Goal: Task Accomplishment & Management: Manage account settings

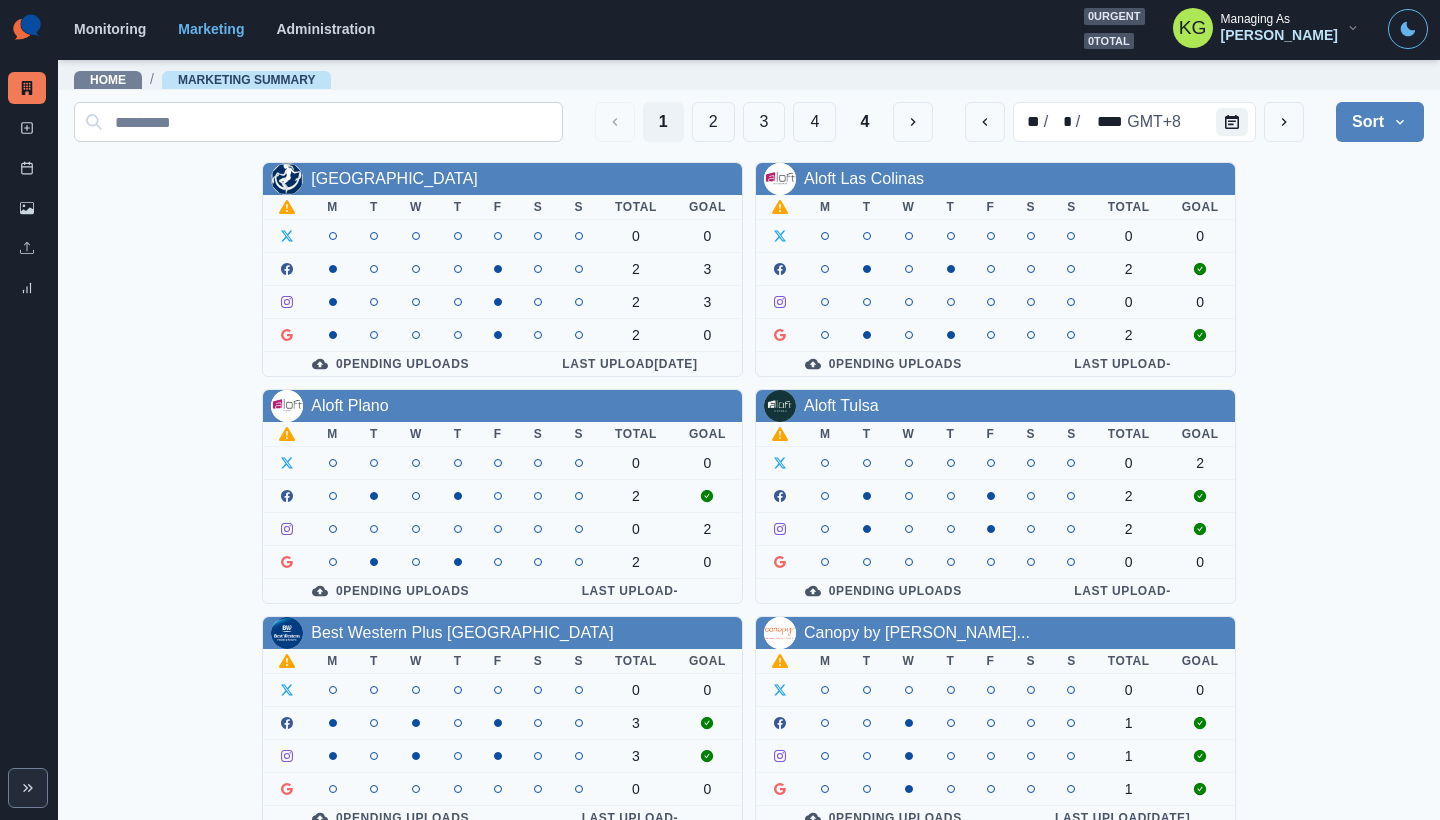
click at [701, 123] on button "2" at bounding box center [713, 122] width 43 height 40
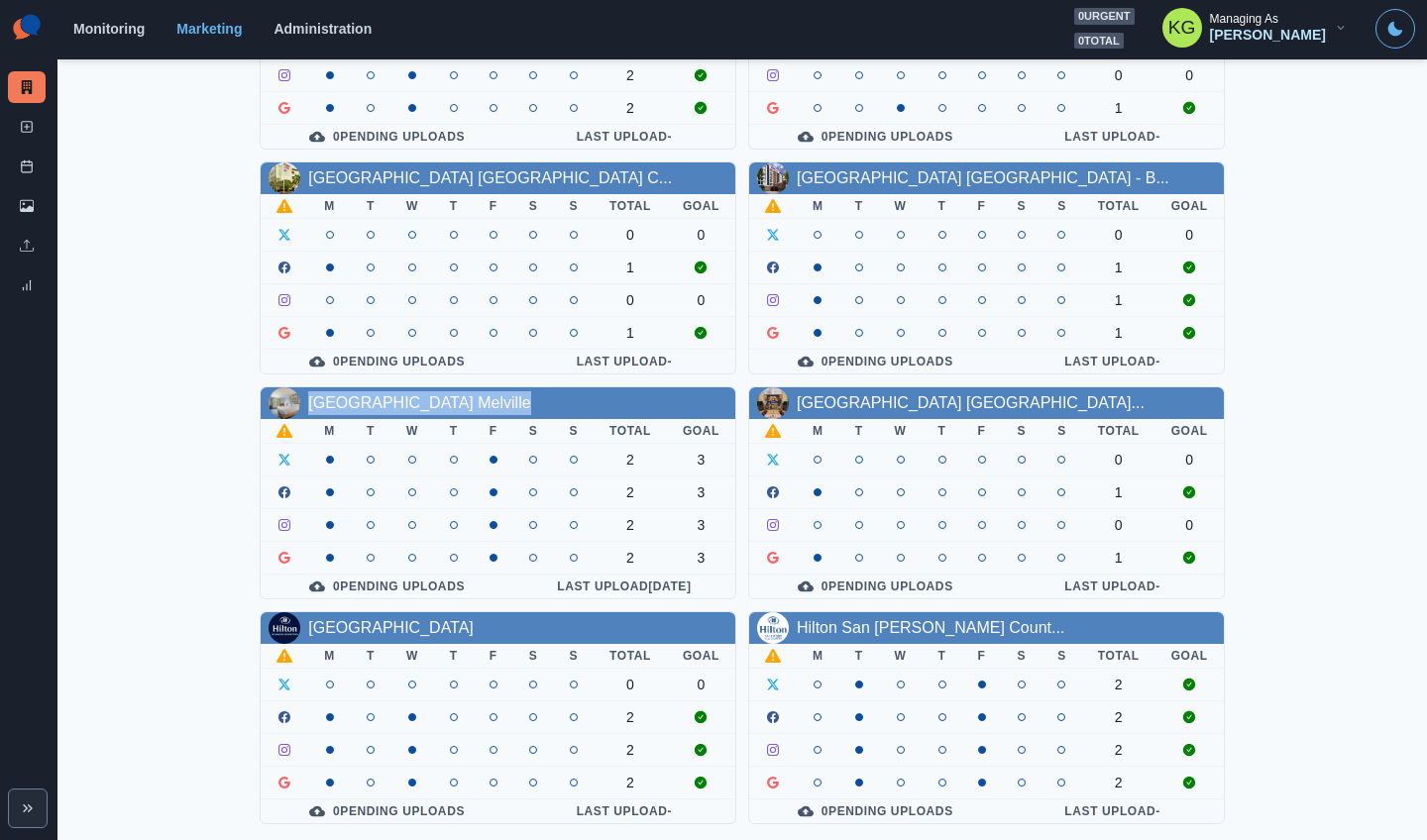
scroll to position [674, 0]
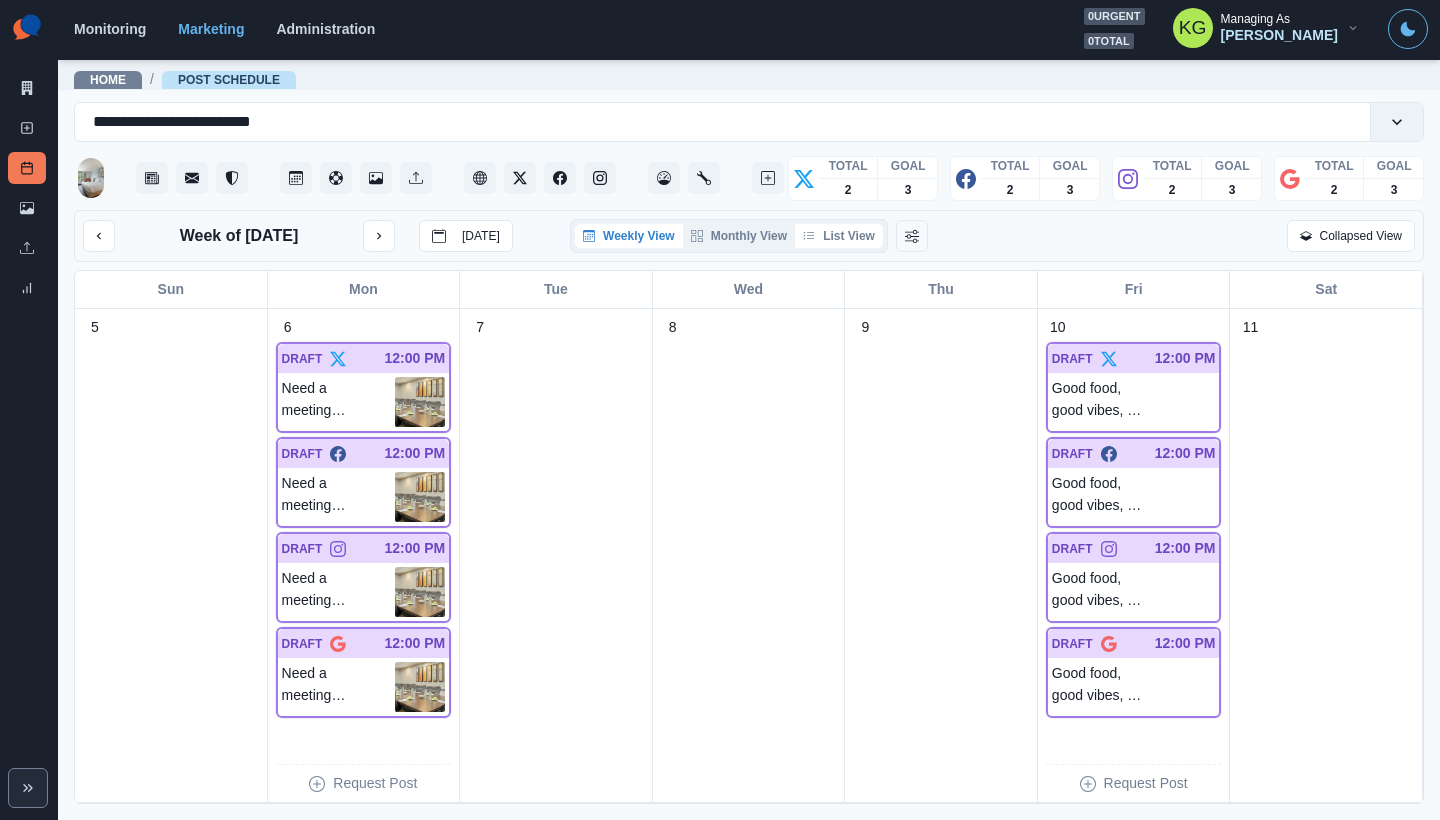
click at [859, 246] on button "List View" at bounding box center [839, 236] width 88 height 24
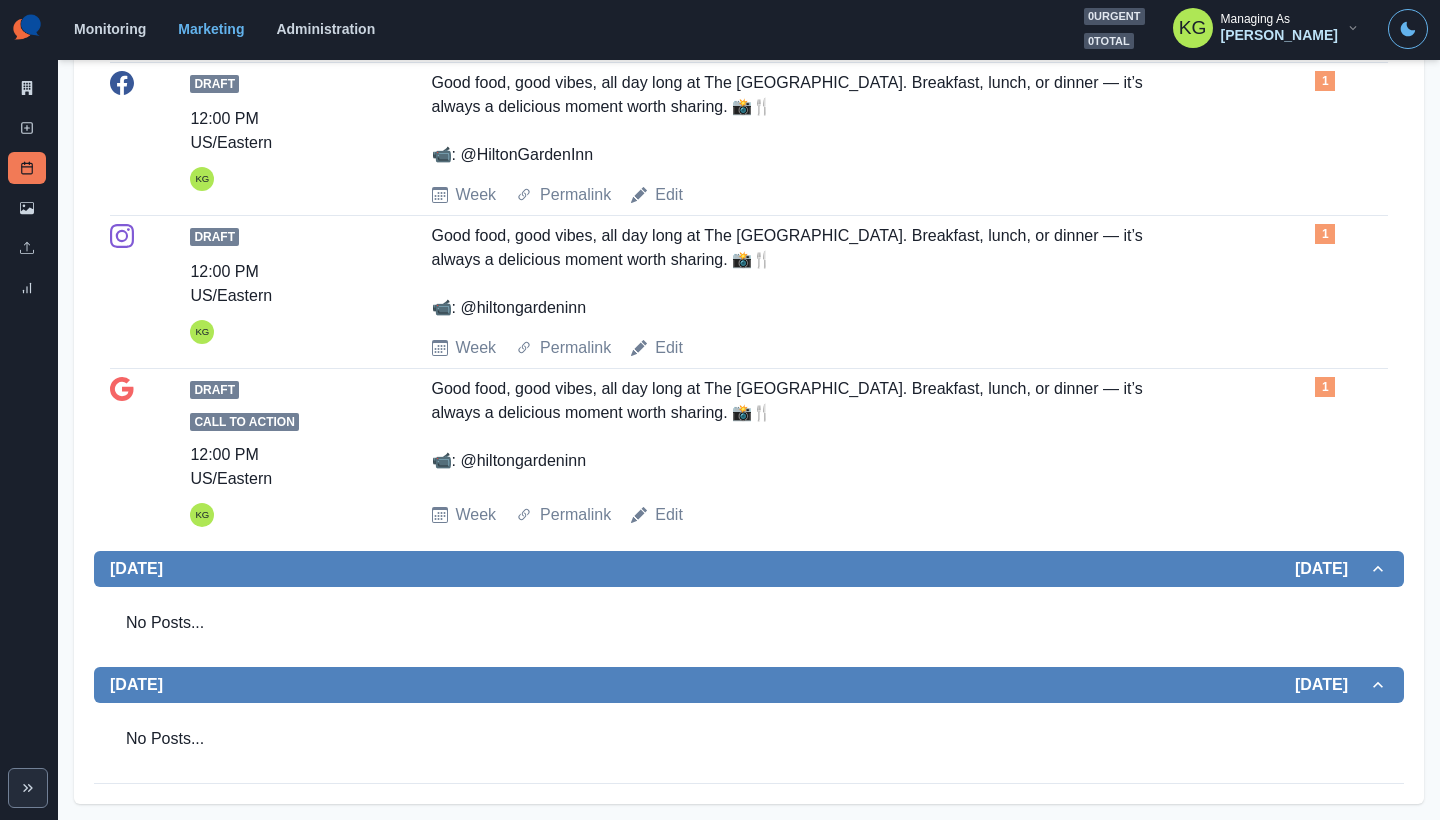
scroll to position [5, 0]
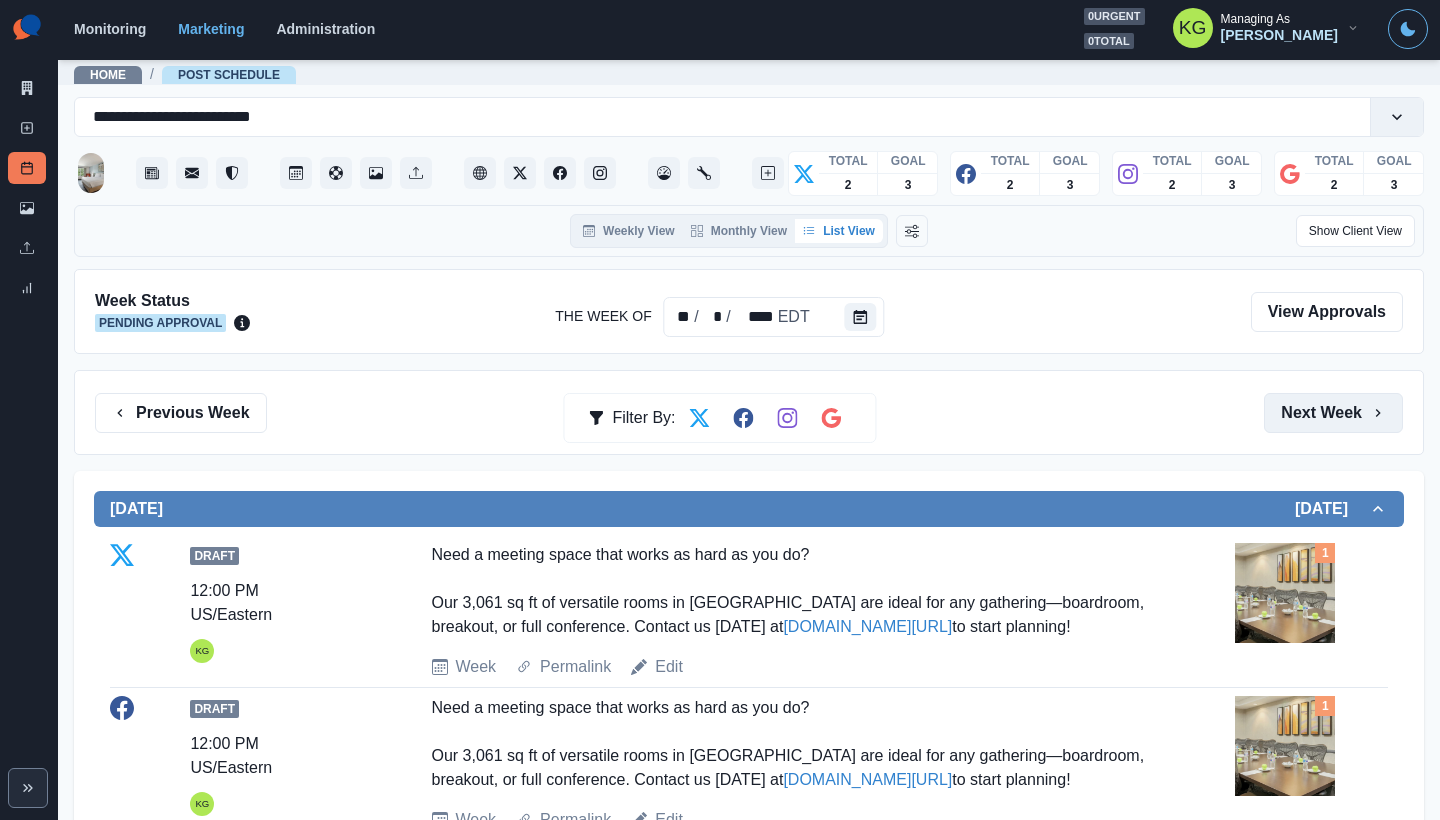
click at [1353, 415] on button "Next Week" at bounding box center [1333, 413] width 139 height 40
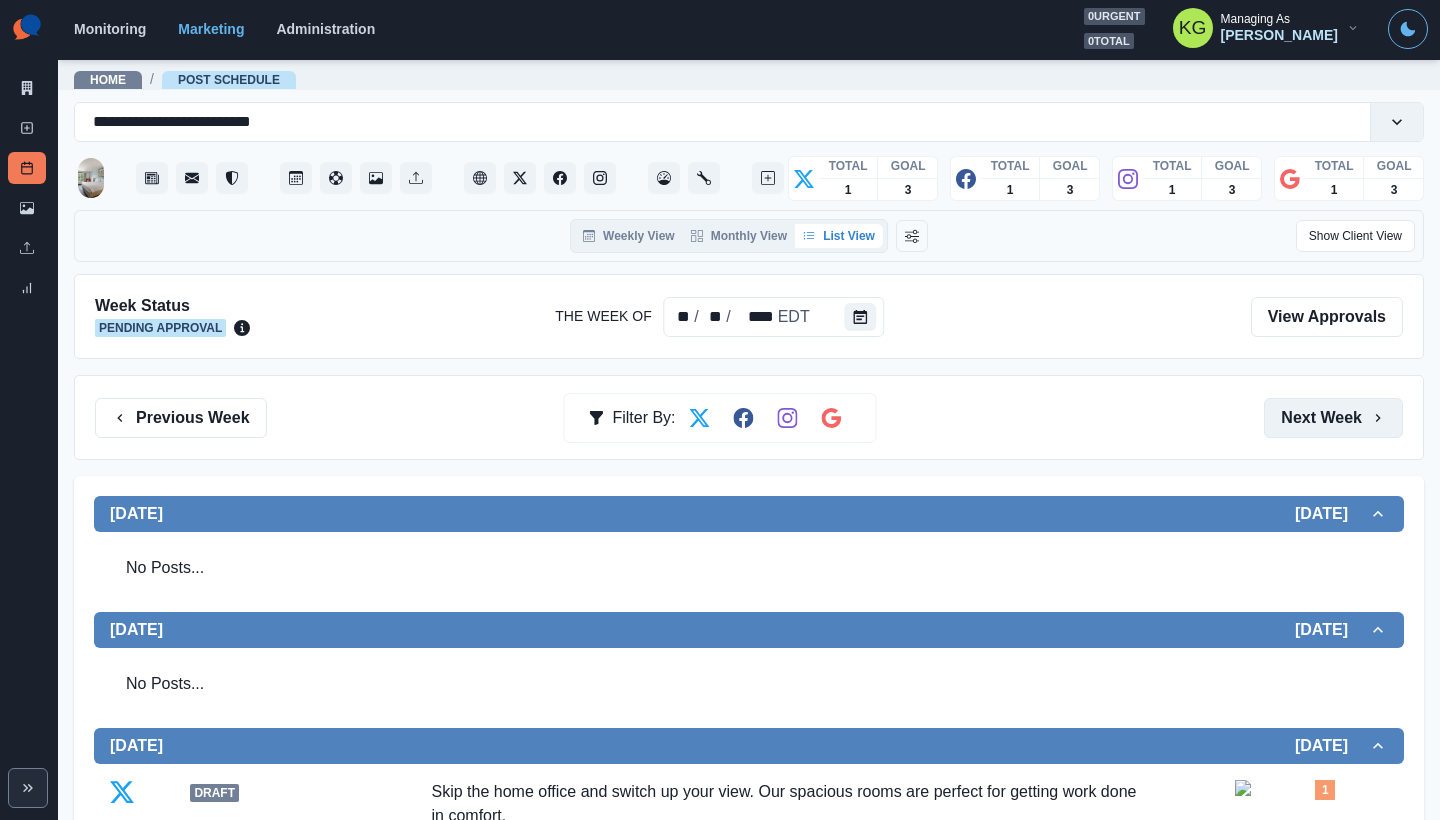
click at [1335, 424] on button "Next Week" at bounding box center [1333, 418] width 139 height 40
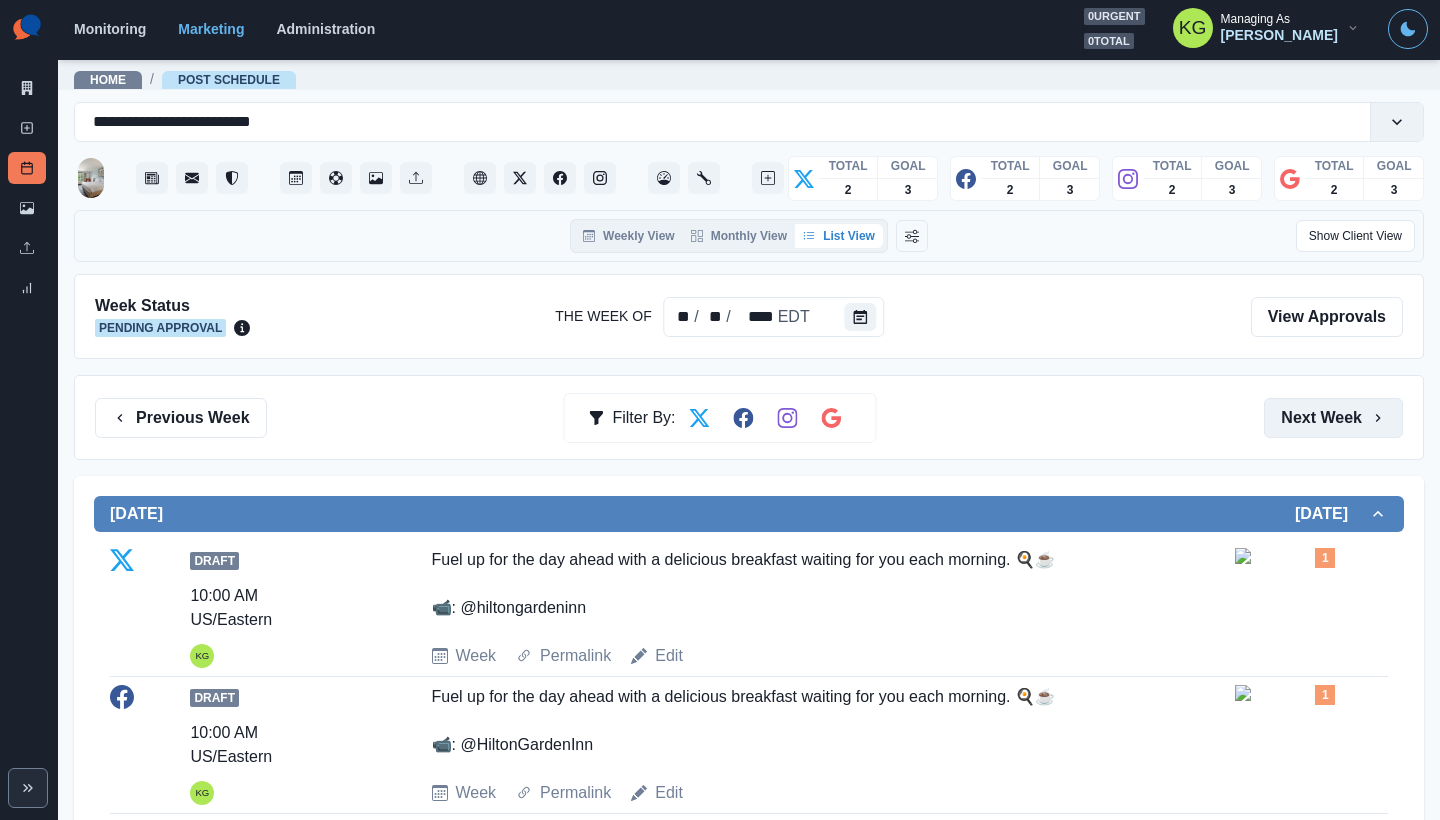
click at [1335, 424] on button "Next Week" at bounding box center [1333, 418] width 139 height 40
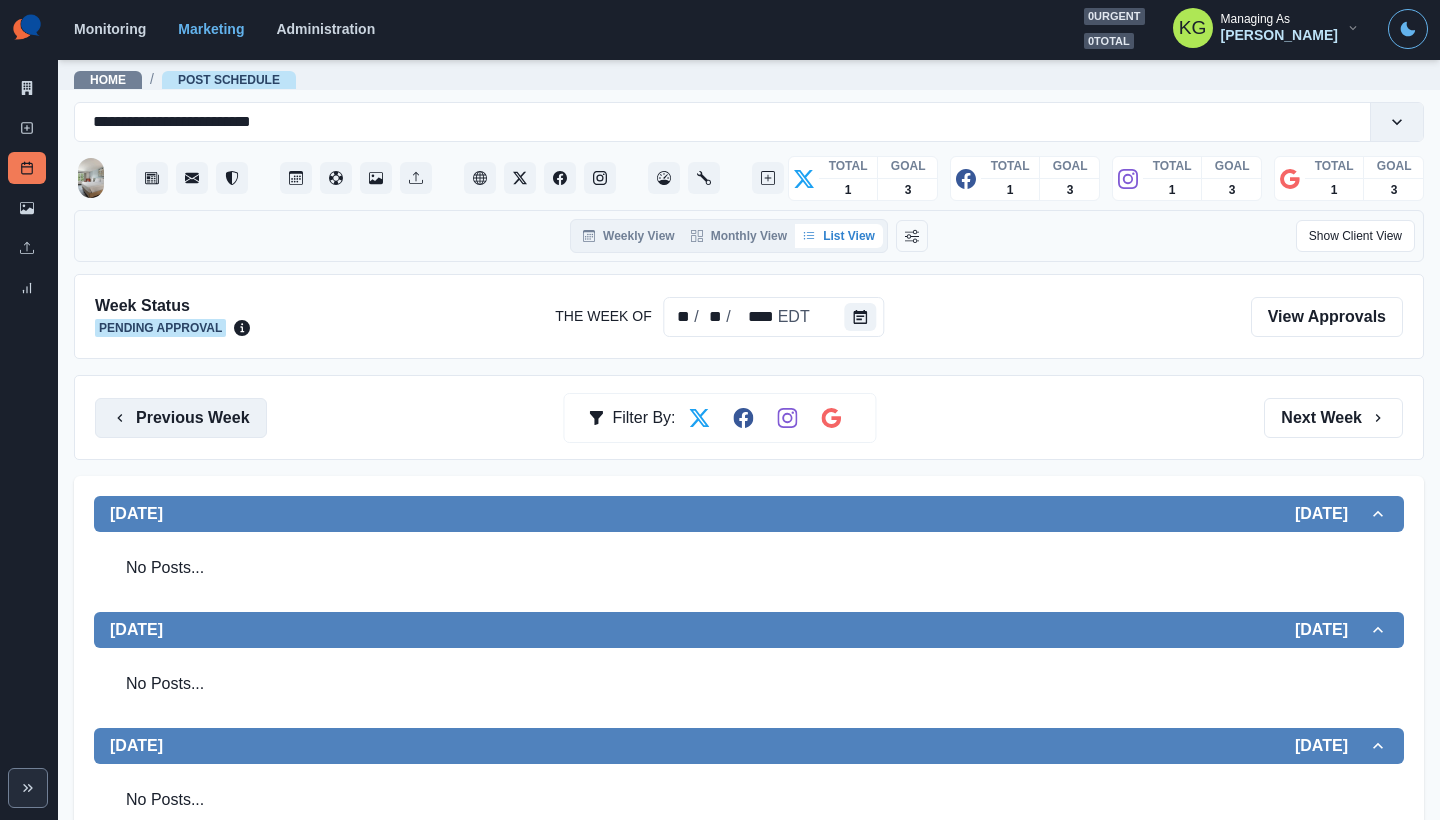
click at [165, 419] on button "Previous Week" at bounding box center [181, 418] width 172 height 40
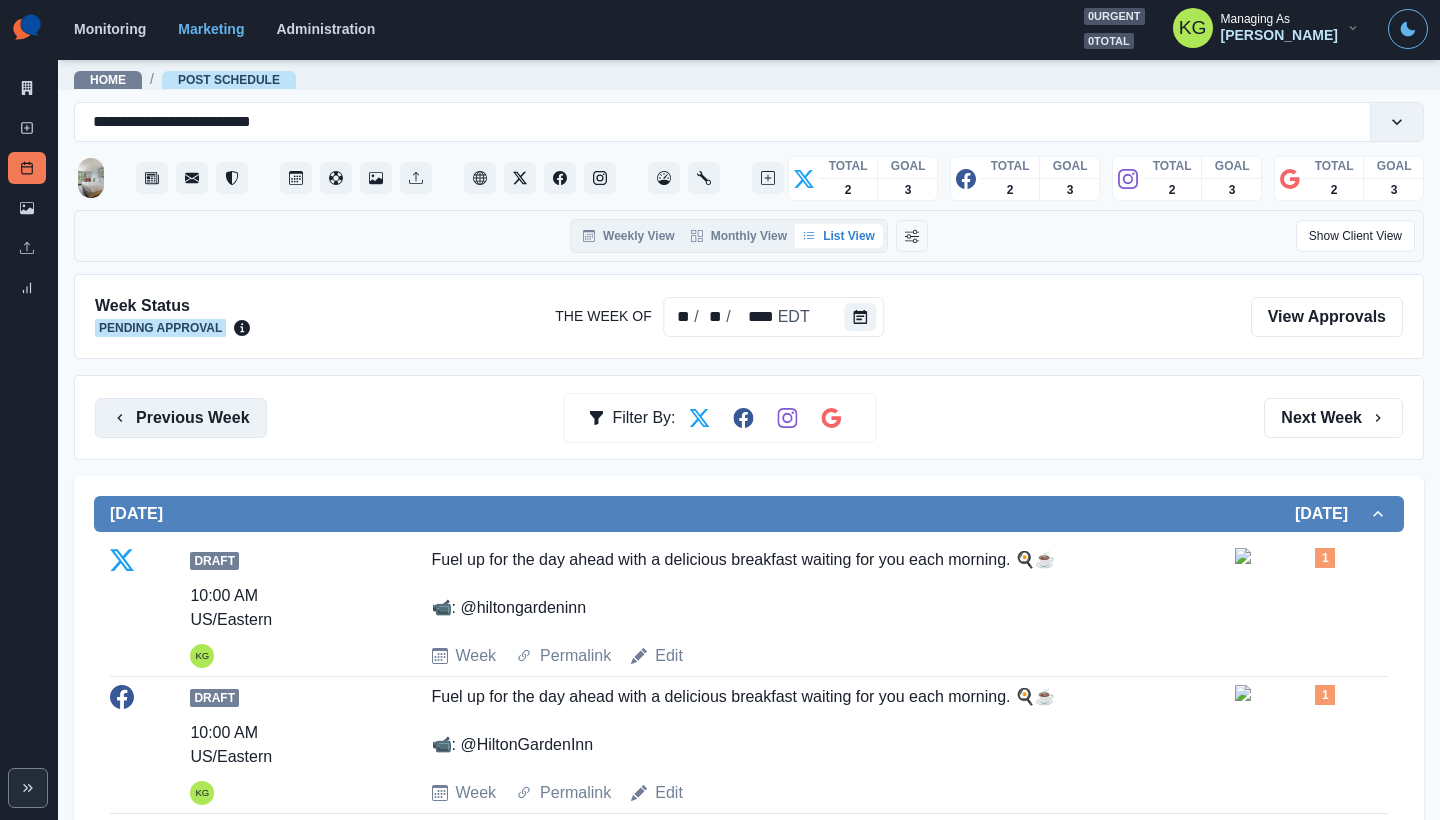
click at [151, 407] on button "Previous Week" at bounding box center [181, 418] width 172 height 40
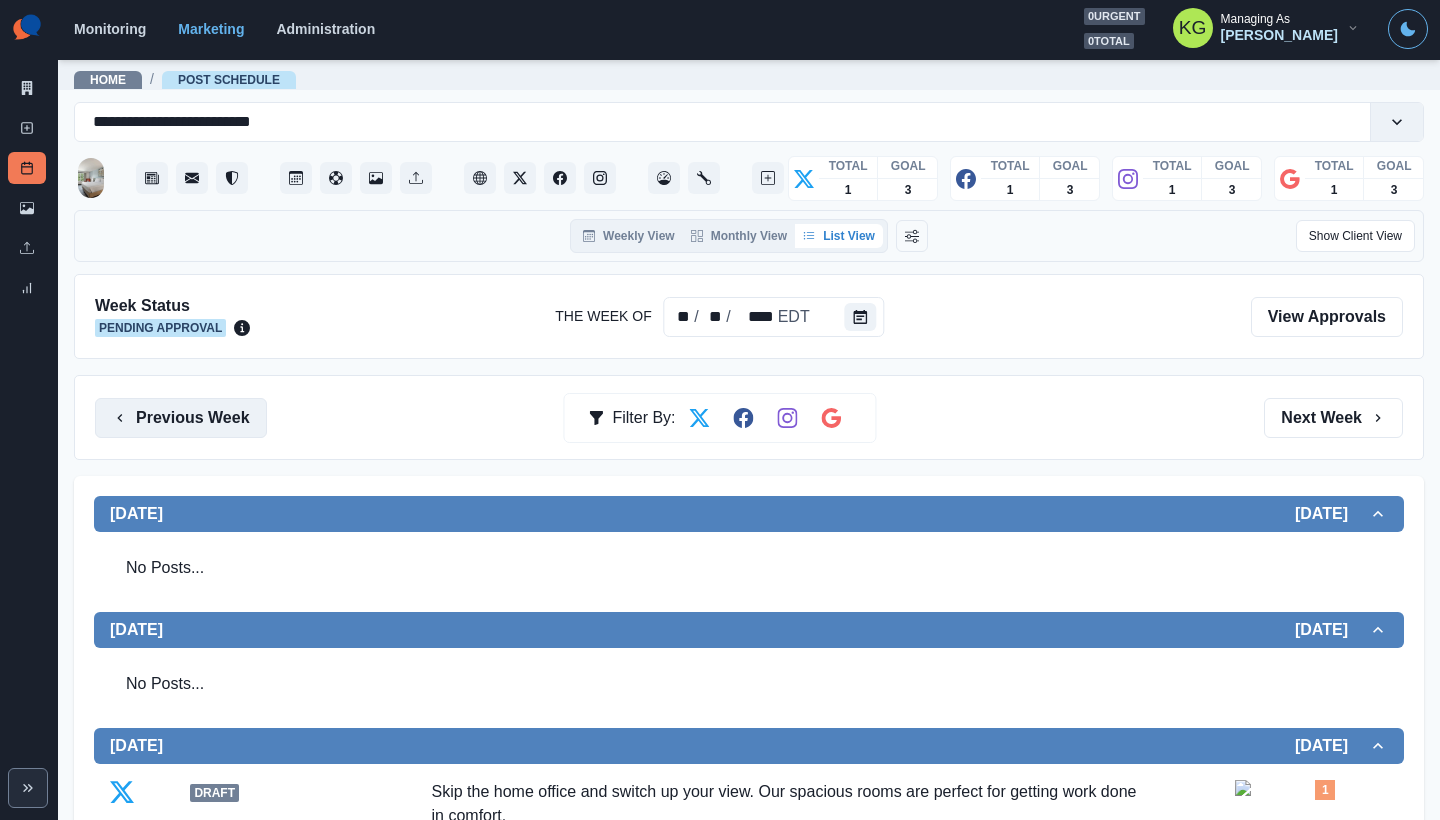
click at [221, 421] on button "Previous Week" at bounding box center [181, 418] width 172 height 40
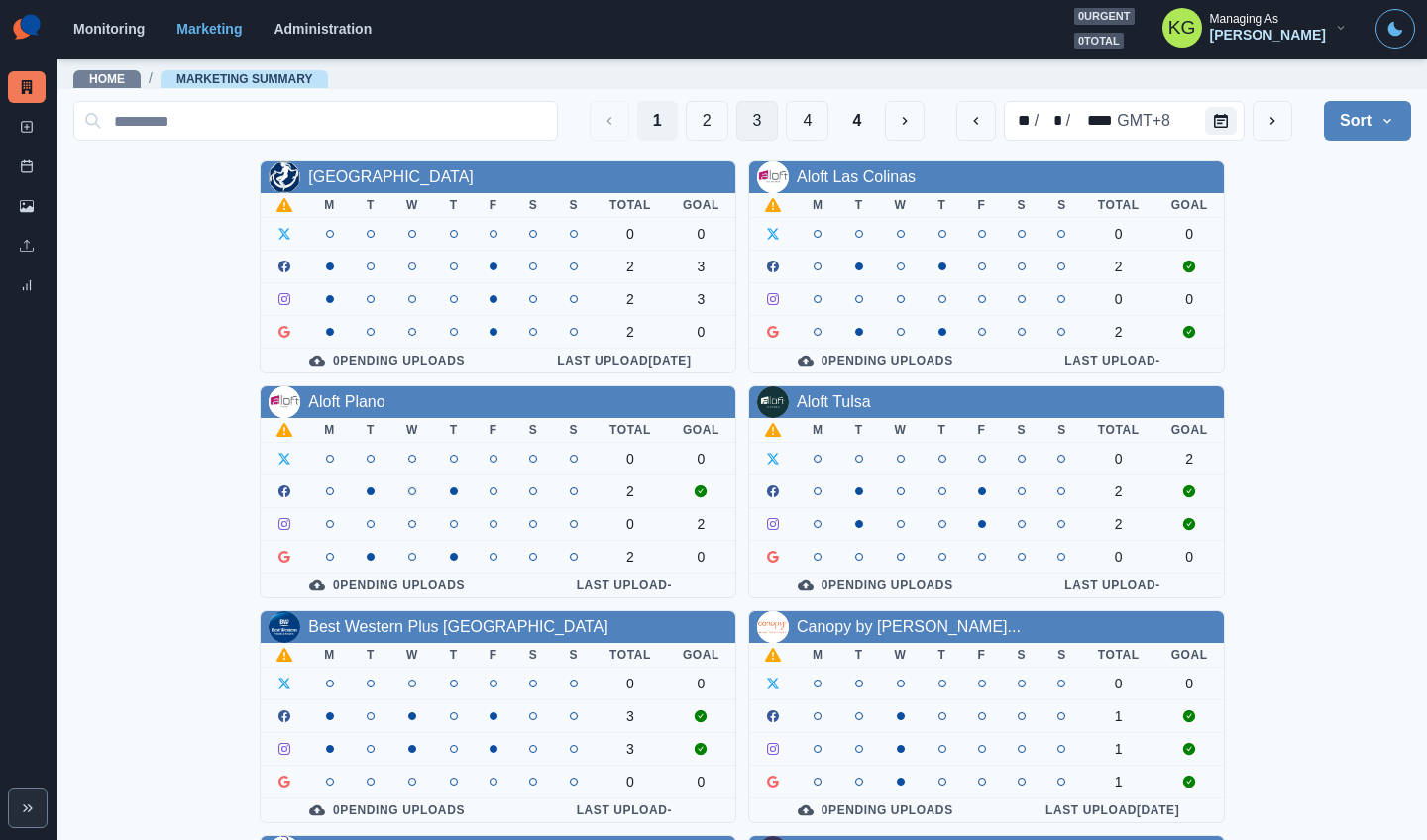
click at [736, 117] on button "3" at bounding box center [757, 121] width 43 height 40
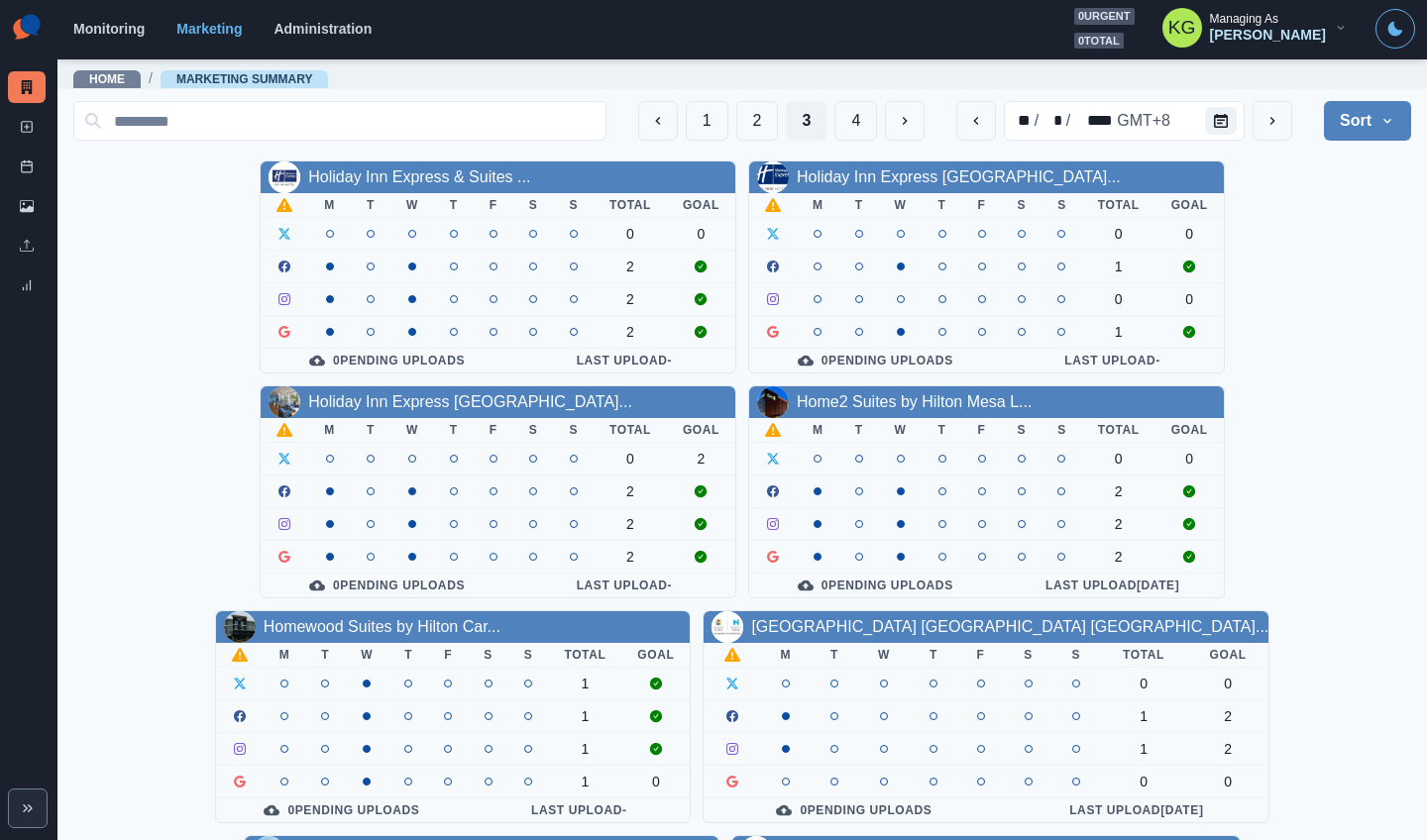
click at [668, 127] on div "1 2 3 4" at bounding box center [782, 121] width 287 height 40
click at [736, 127] on button "2" at bounding box center [757, 121] width 43 height 40
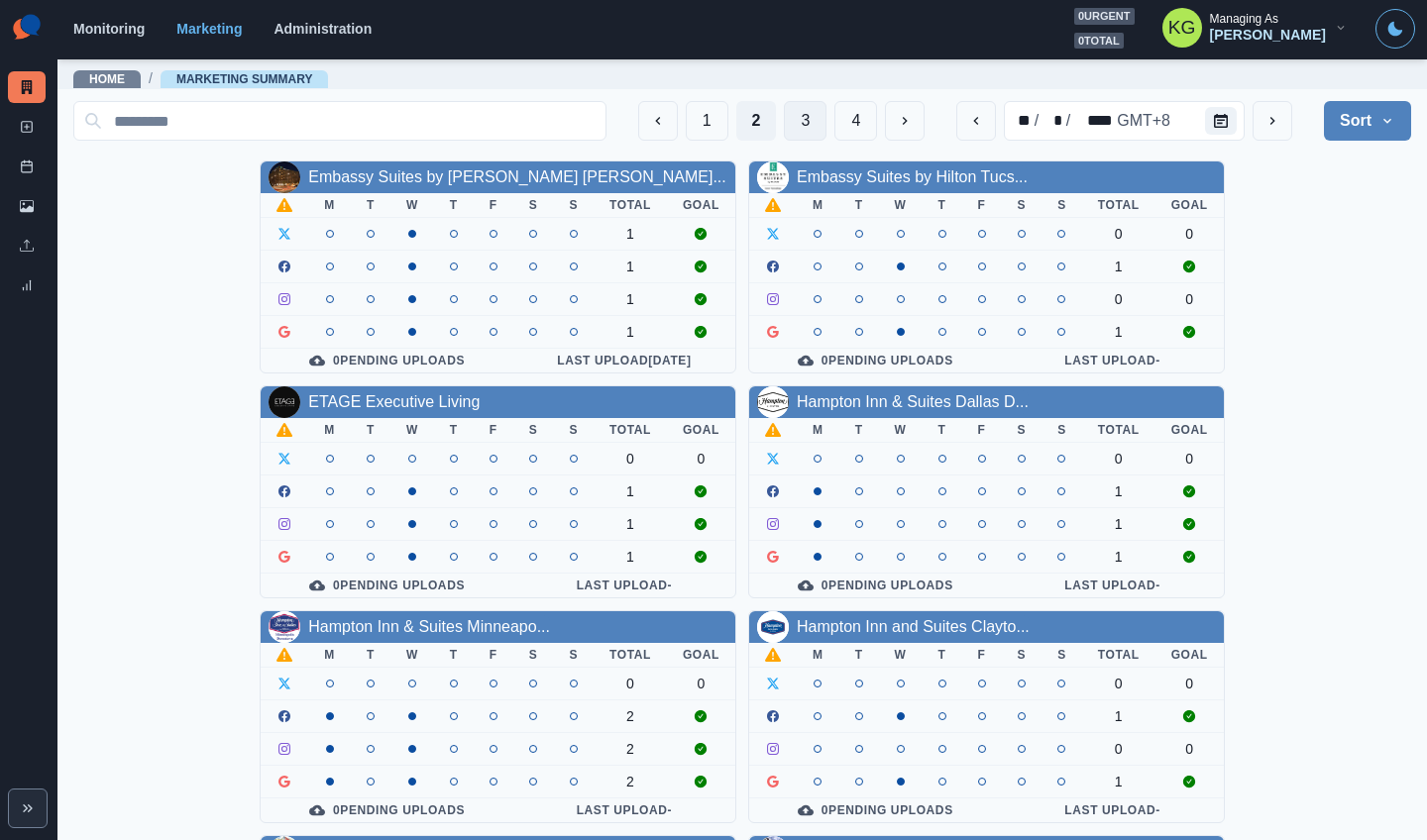
click at [804, 128] on button "3" at bounding box center [805, 121] width 43 height 40
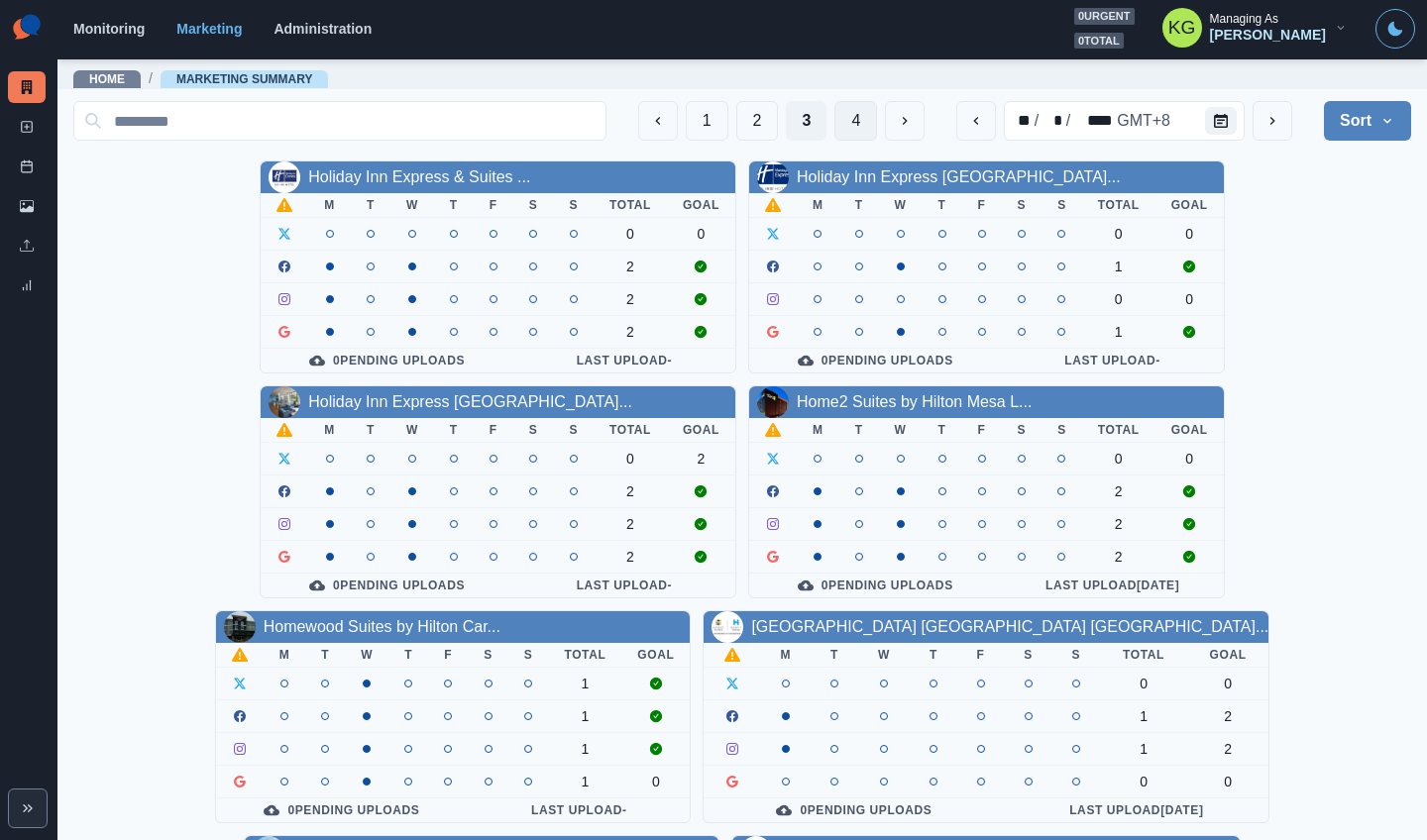
click at [842, 132] on button "4" at bounding box center [855, 121] width 43 height 40
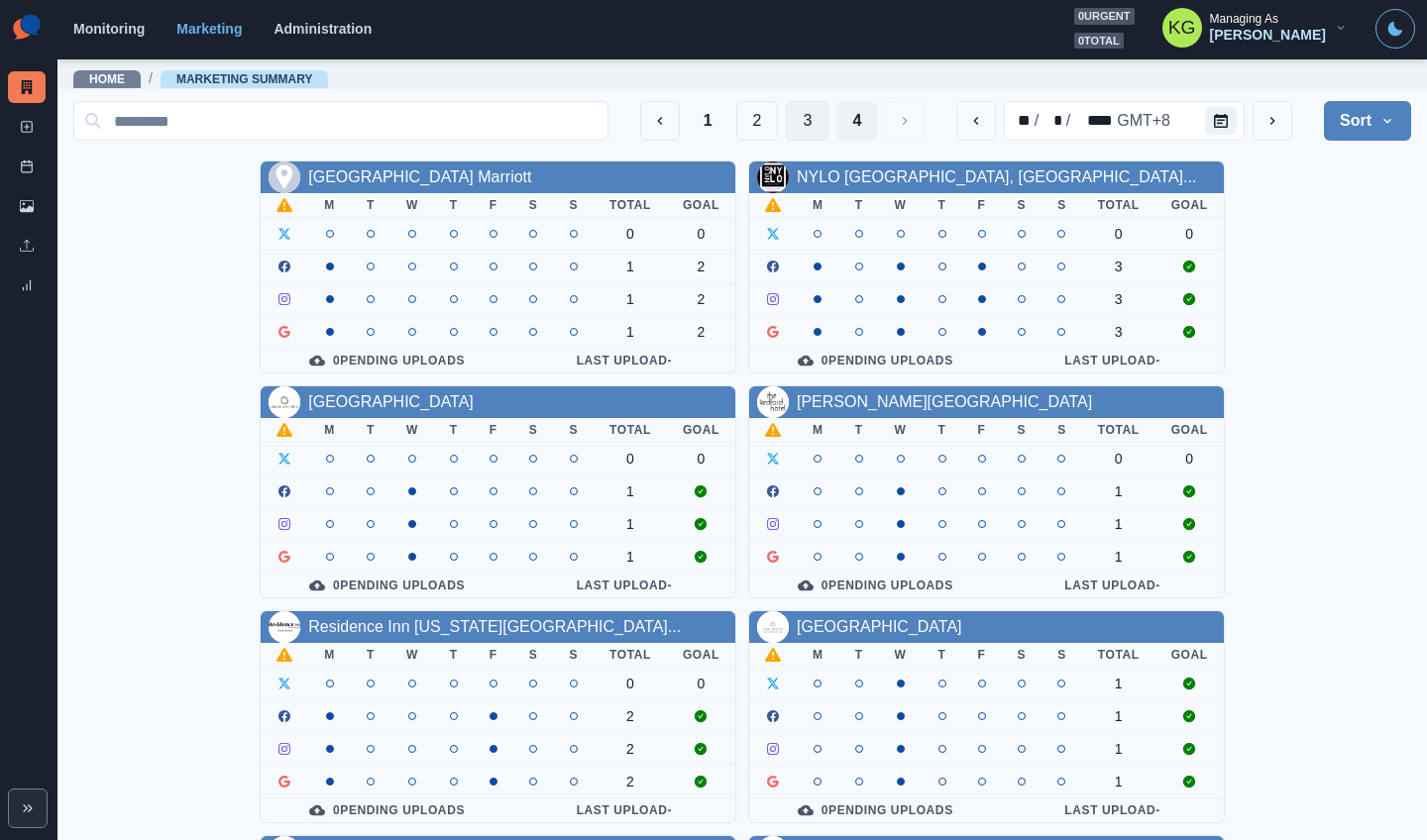
click at [786, 135] on button "3" at bounding box center [807, 121] width 43 height 40
